Goal: Task Accomplishment & Management: Complete application form

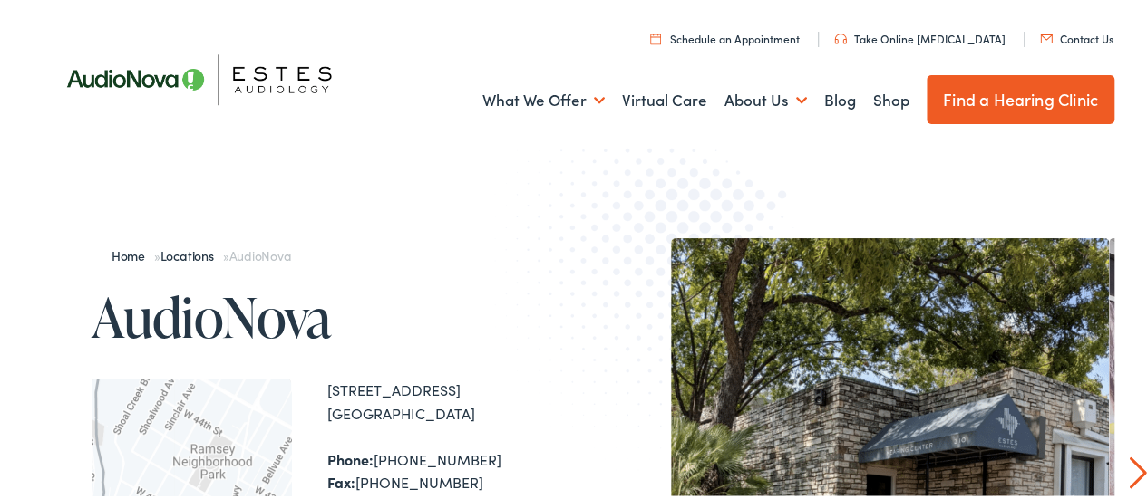
click at [1072, 38] on link "Contact Us" at bounding box center [1076, 35] width 73 height 15
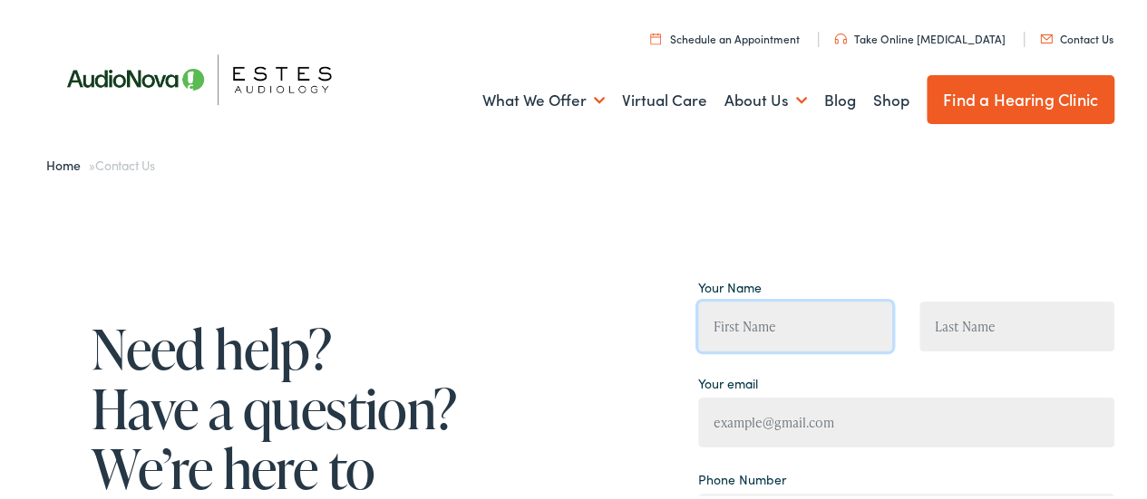
click at [769, 315] on input "Contact form" at bounding box center [795, 324] width 195 height 50
type input "[PERSON_NAME]"
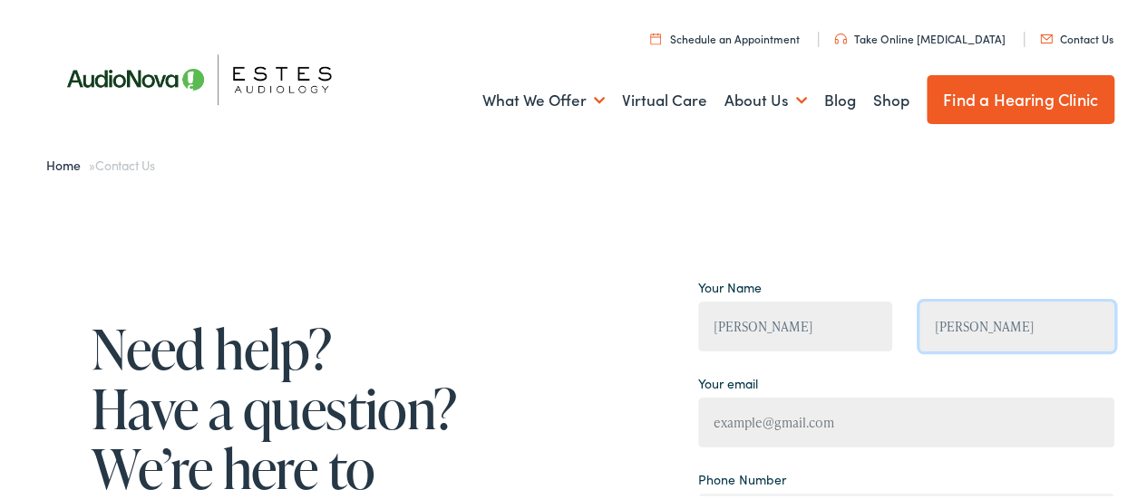
type input "[EMAIL_ADDRESS][DOMAIN_NAME]"
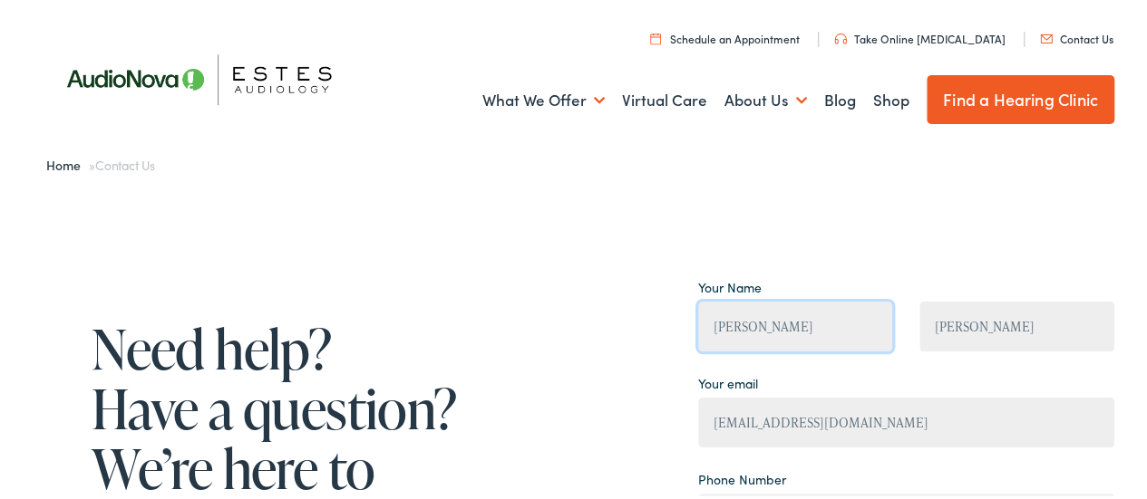
type input "[PHONE_NUMBER]"
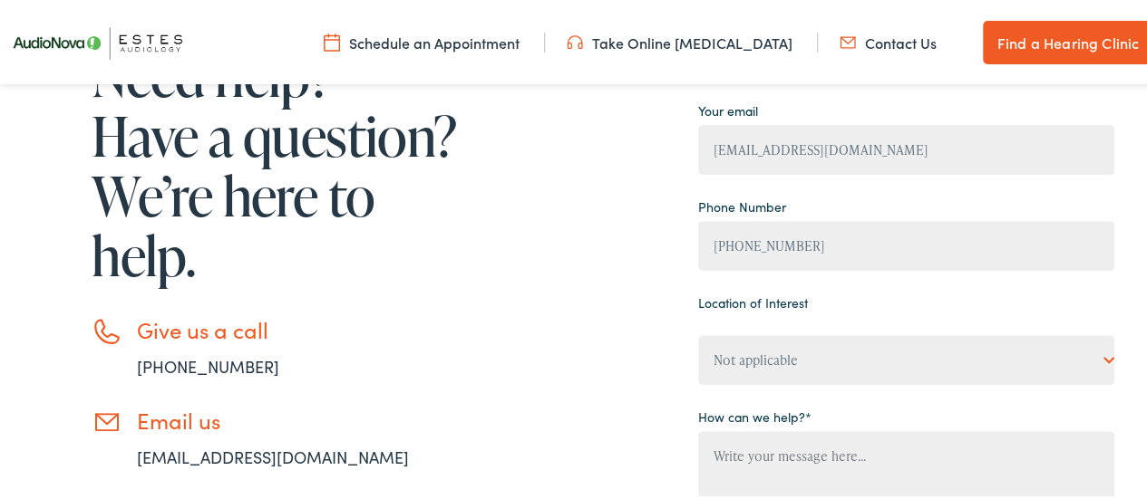
scroll to position [272, 0]
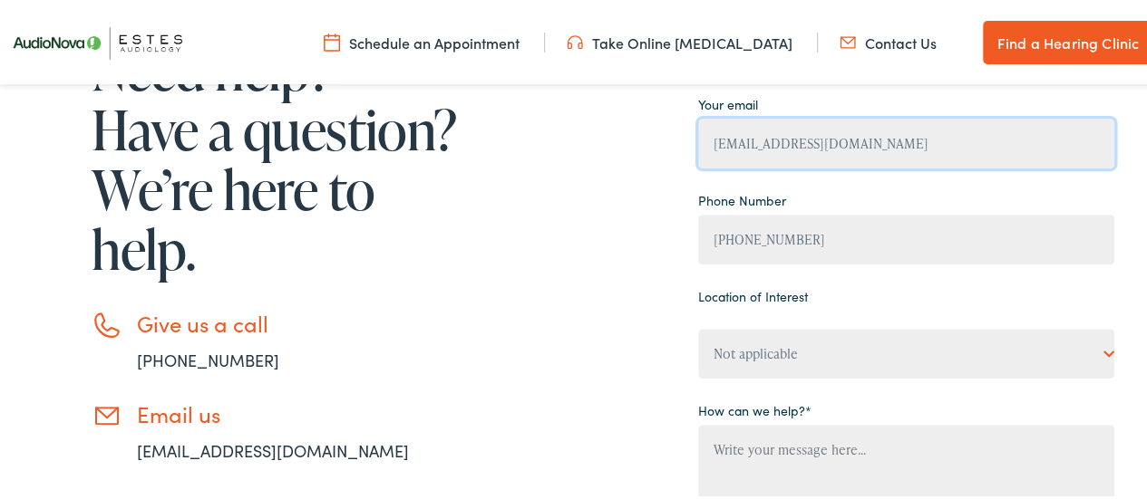
click at [790, 136] on input "gg07273@hotmail.com" at bounding box center [906, 141] width 416 height 50
type input "gg07273@hotmail.com"
type input "Genevieve Mendoza"
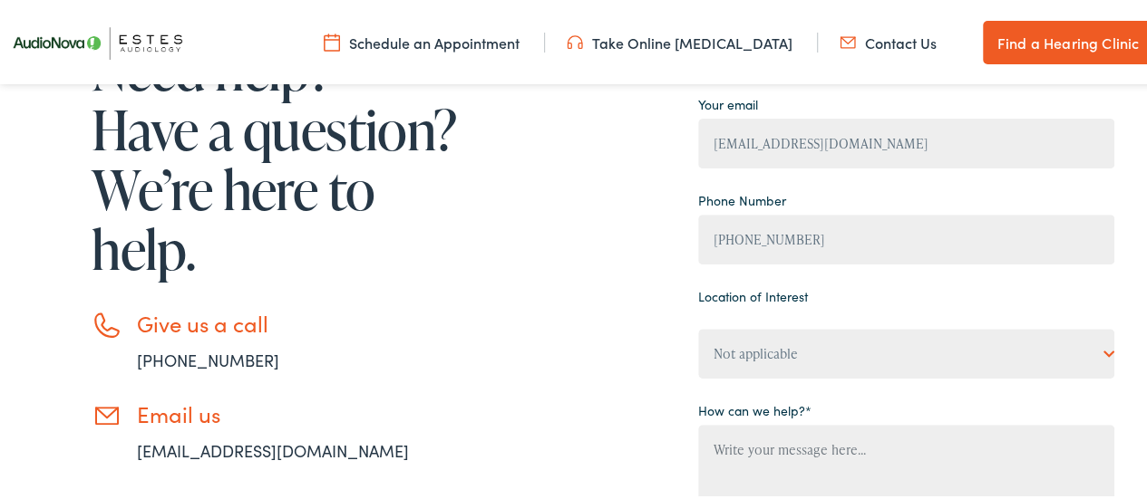
type input "Genevieve Mendoza"
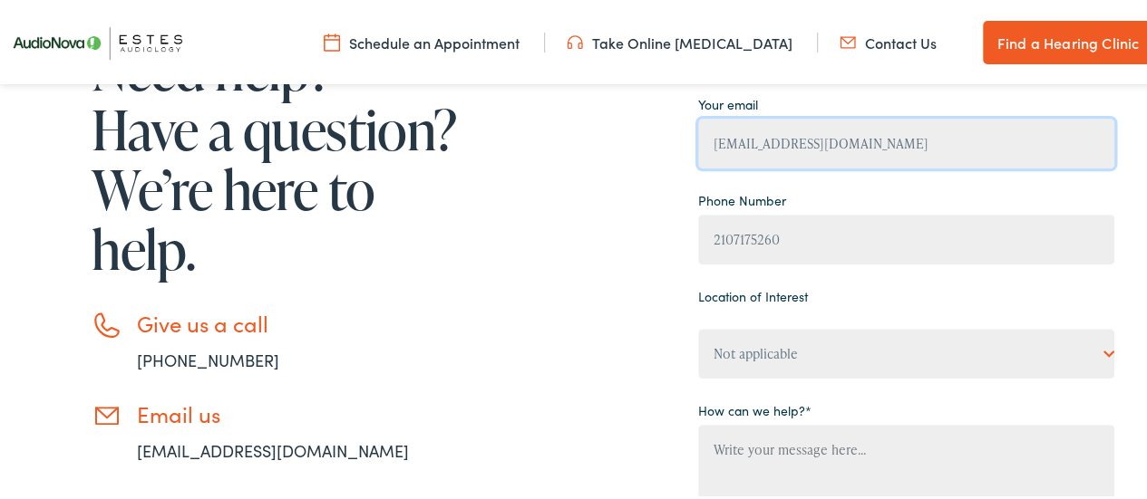
type input "(210) 717-5260"
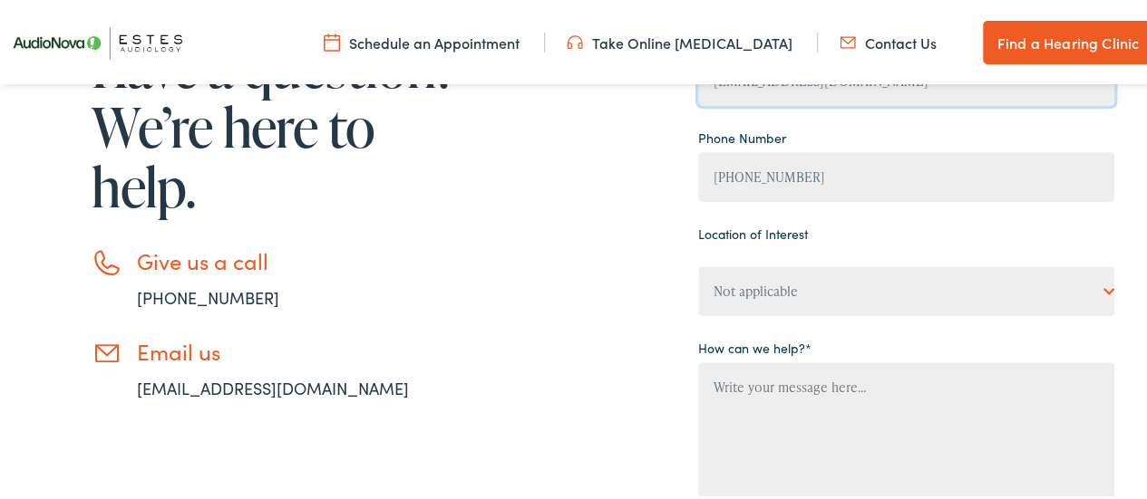
scroll to position [363, 0]
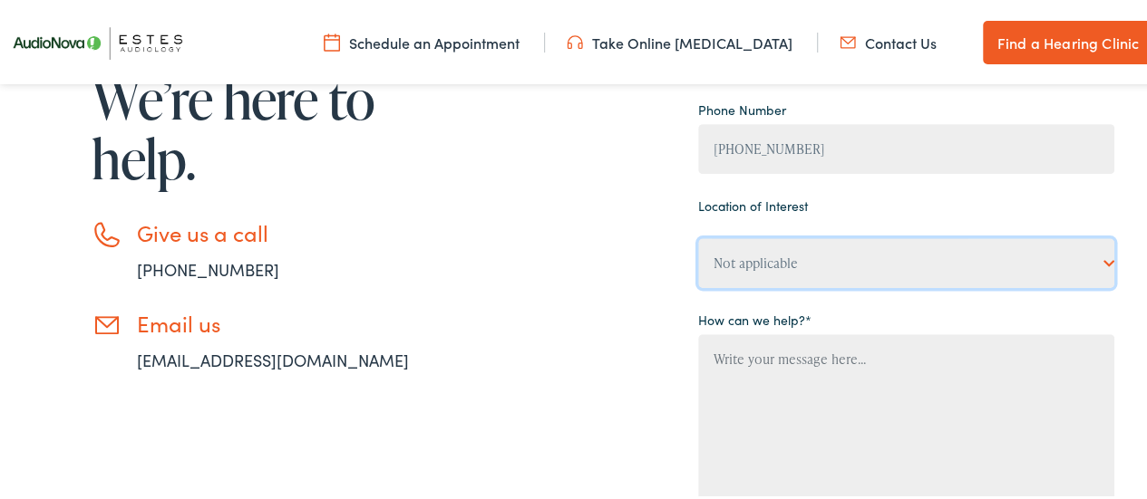
click at [800, 265] on select "Not applicable Estes Audiology, Austin Estes Audiology, Baton Rouge Estes Audio…" at bounding box center [906, 261] width 416 height 50
select select "Estes Audiology, Austin"
click at [698, 237] on select "Not applicable Estes Audiology, Austin Estes Audiology, Baton Rouge Estes Audio…" at bounding box center [906, 261] width 416 height 50
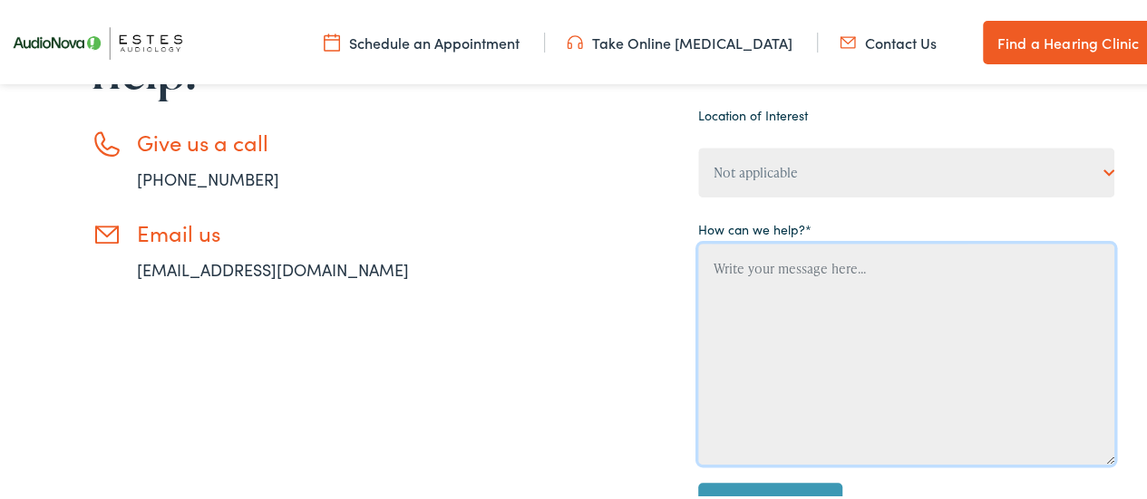
click at [832, 307] on textarea "Contact form" at bounding box center [906, 351] width 416 height 221
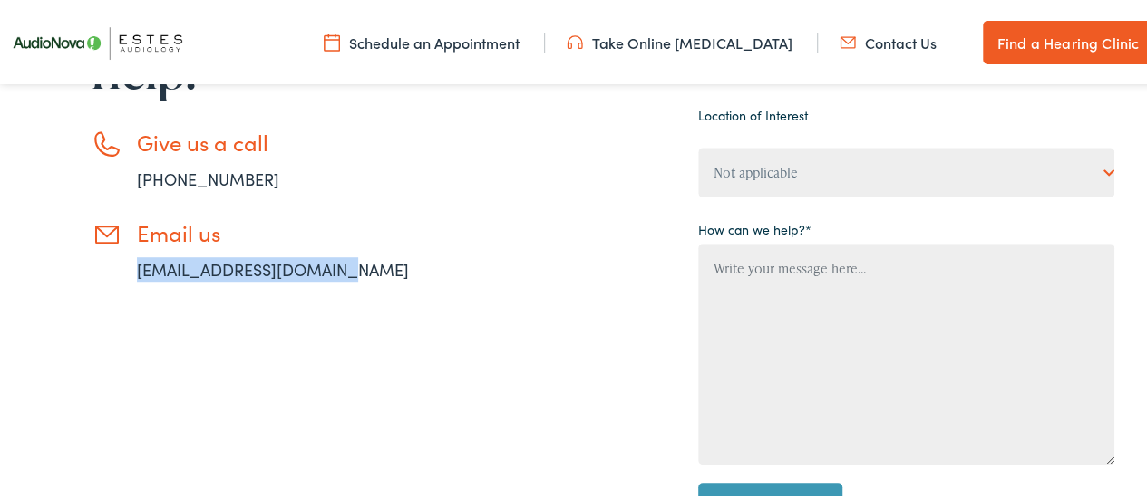
drag, startPoint x: 329, startPoint y: 270, endPoint x: 130, endPoint y: 273, distance: 199.5
click at [130, 273] on li "Email us info@estesaudiology.com" at bounding box center [278, 249] width 372 height 62
copy link "info@estesaudiology.com"
